Goal: Navigation & Orientation: Find specific page/section

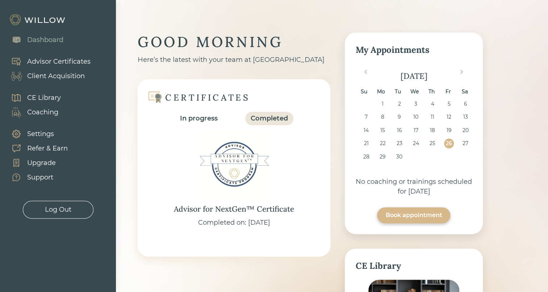
click at [55, 79] on div "Client Acquisition" at bounding box center [56, 76] width 58 height 10
